Goal: Task Accomplishment & Management: Use online tool/utility

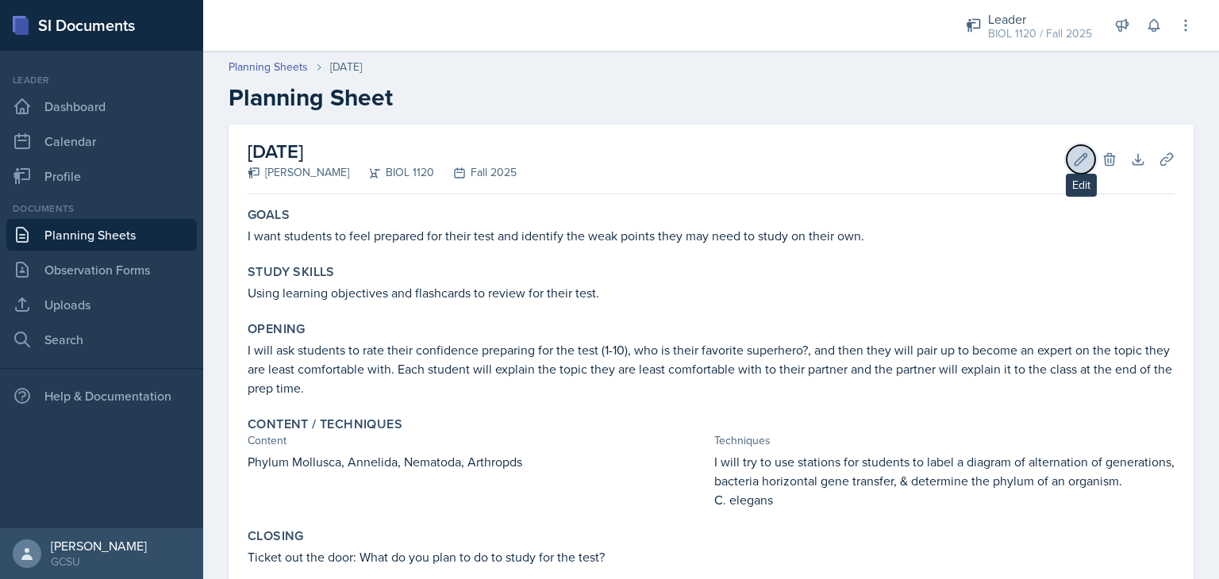
click at [1073, 160] on icon at bounding box center [1081, 160] width 16 height 16
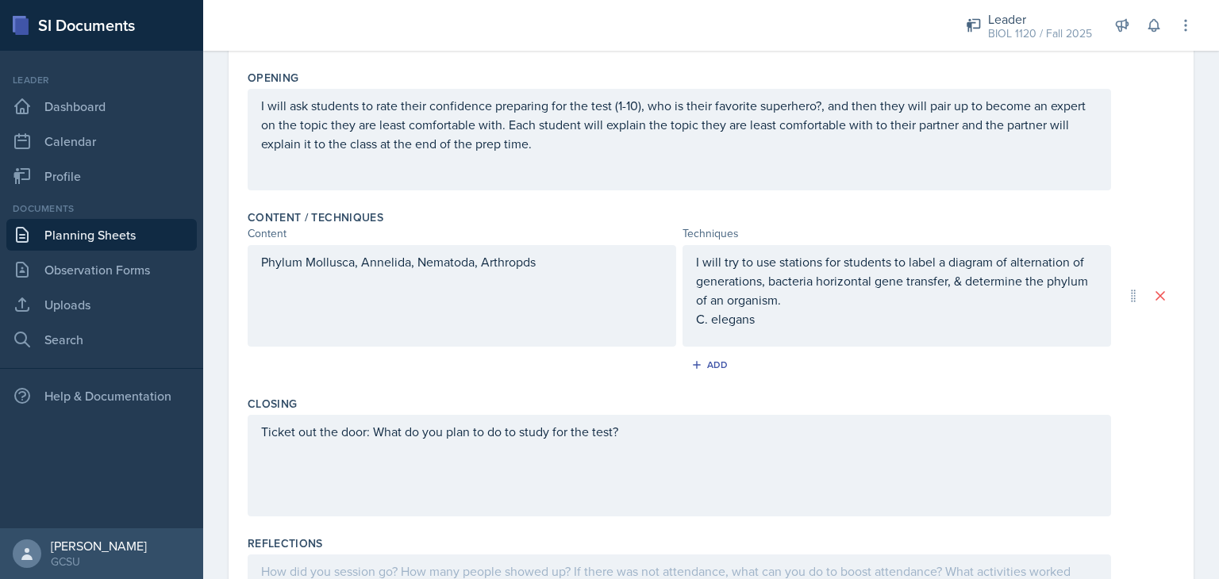
scroll to position [361, 0]
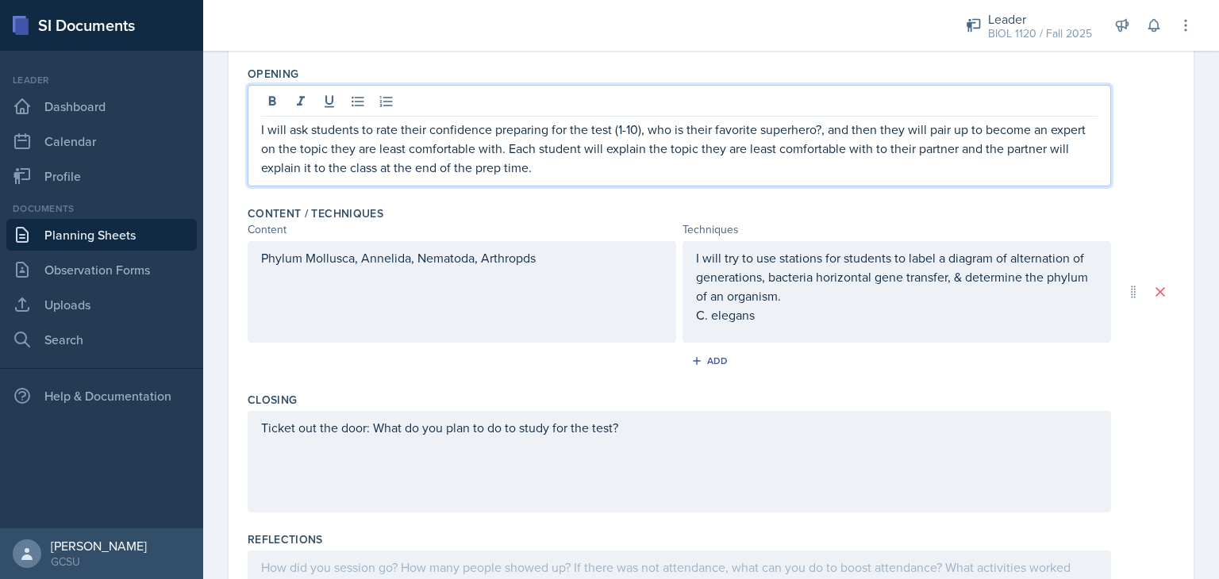
click at [660, 144] on p "I will ask students to rate their confidence preparing for the test (1-10), who…" at bounding box center [679, 148] width 837 height 57
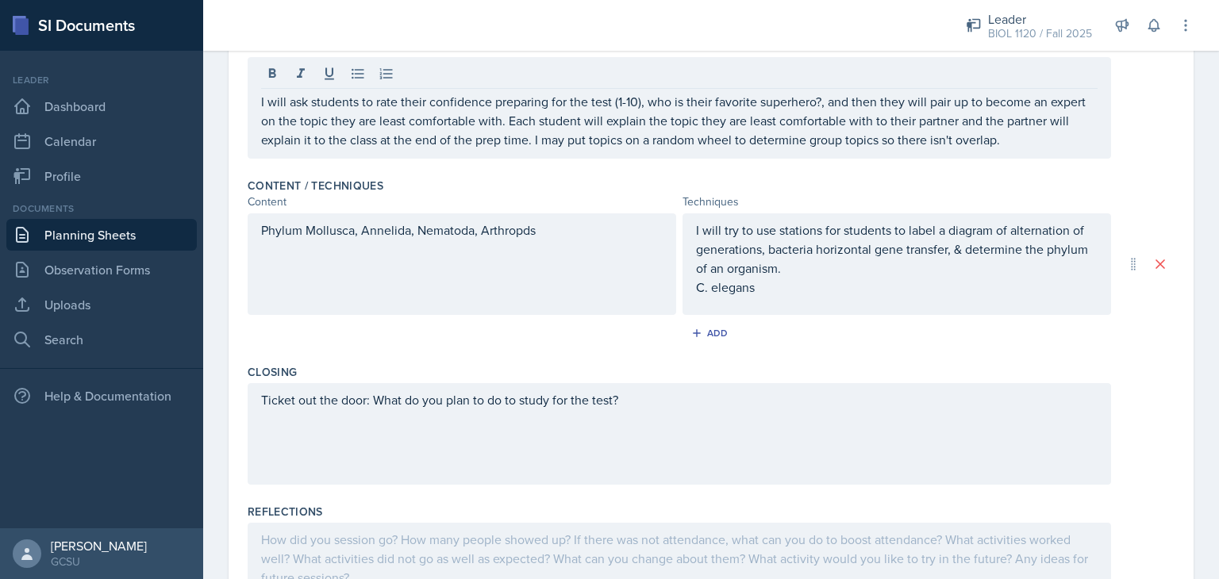
click at [1151, 410] on div "Ticket out the door: What do you plan to do to study for the test?" at bounding box center [711, 434] width 927 height 102
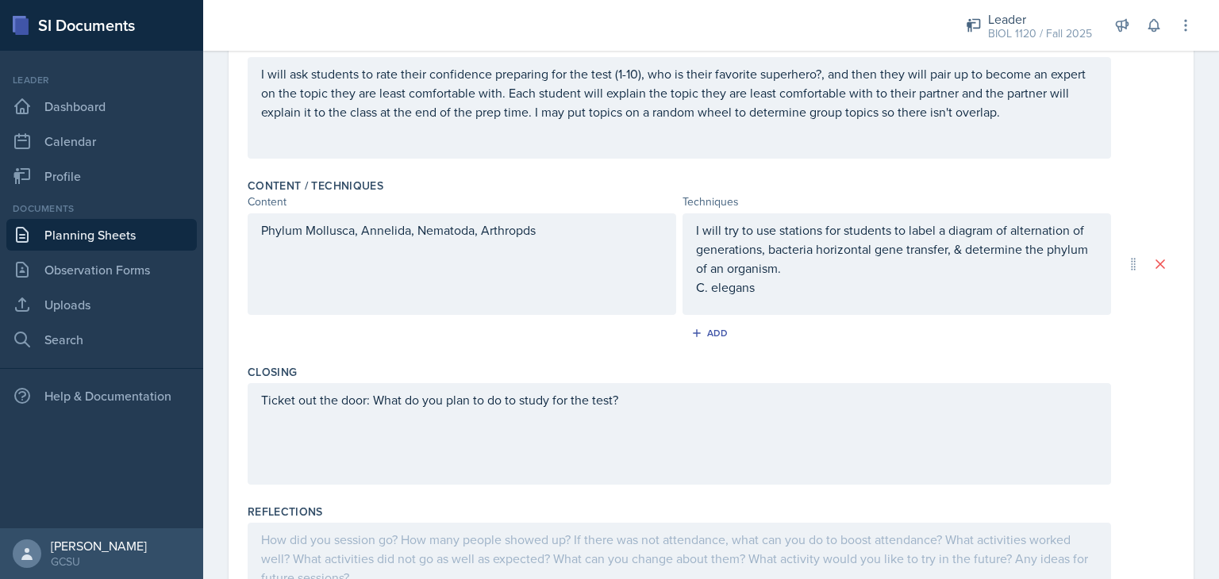
click at [938, 306] on div "I will try to use stations for students to label a diagram of alternation of ge…" at bounding box center [897, 265] width 429 height 102
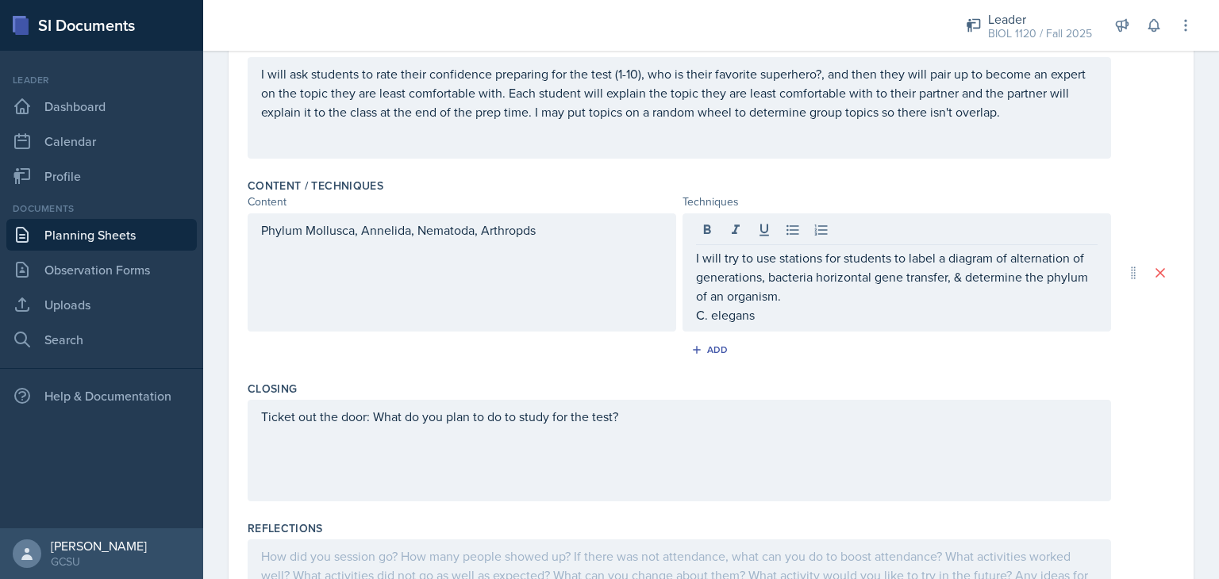
click at [938, 306] on div "Content / Techniques Content Techniques Phylum Mollusca, Annelida, Nematoda, Ar…" at bounding box center [711, 272] width 927 height 203
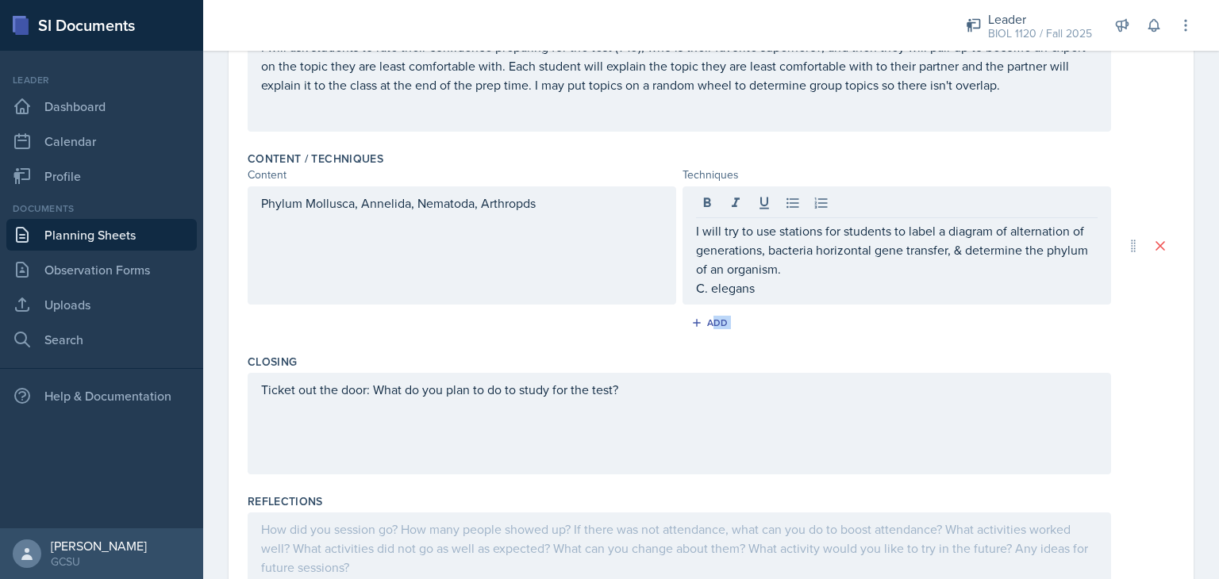
click at [938, 311] on div "Add" at bounding box center [711, 326] width 927 height 30
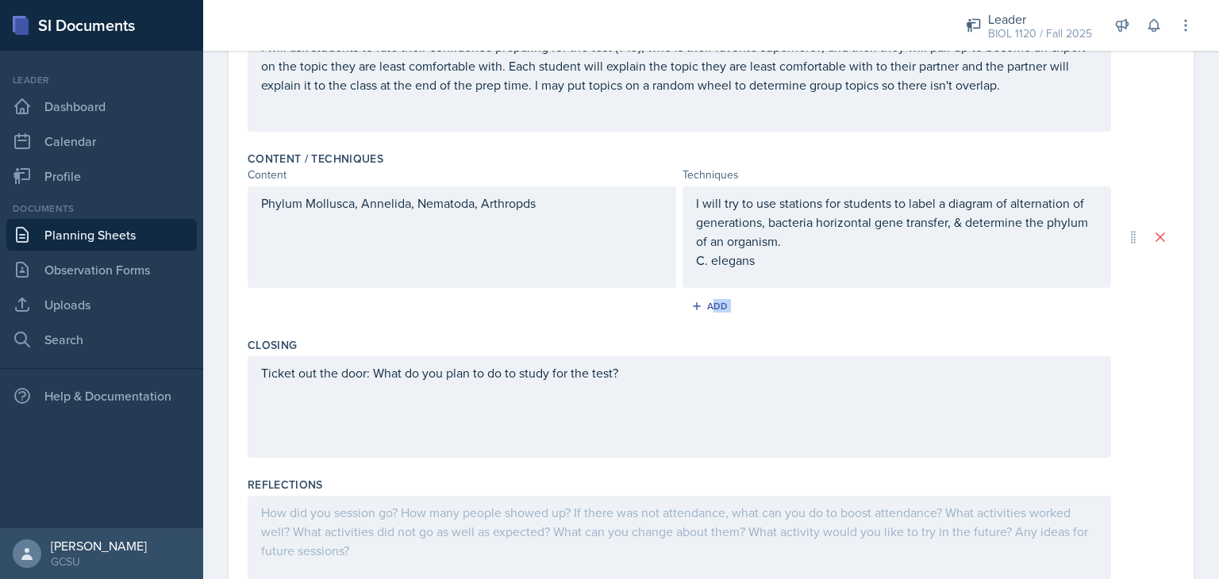
click at [938, 306] on div "Add" at bounding box center [711, 309] width 927 height 30
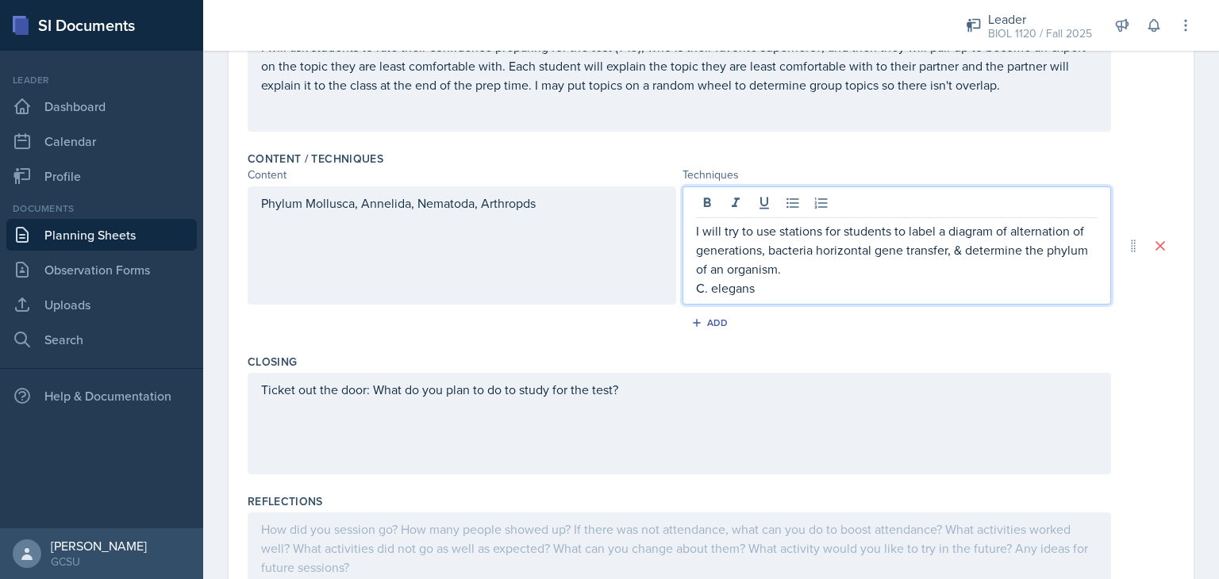
click at [803, 255] on div "I will try to use stations for students to label a diagram of alternation of ge…" at bounding box center [897, 259] width 402 height 76
